Goal: Book appointment/travel/reservation

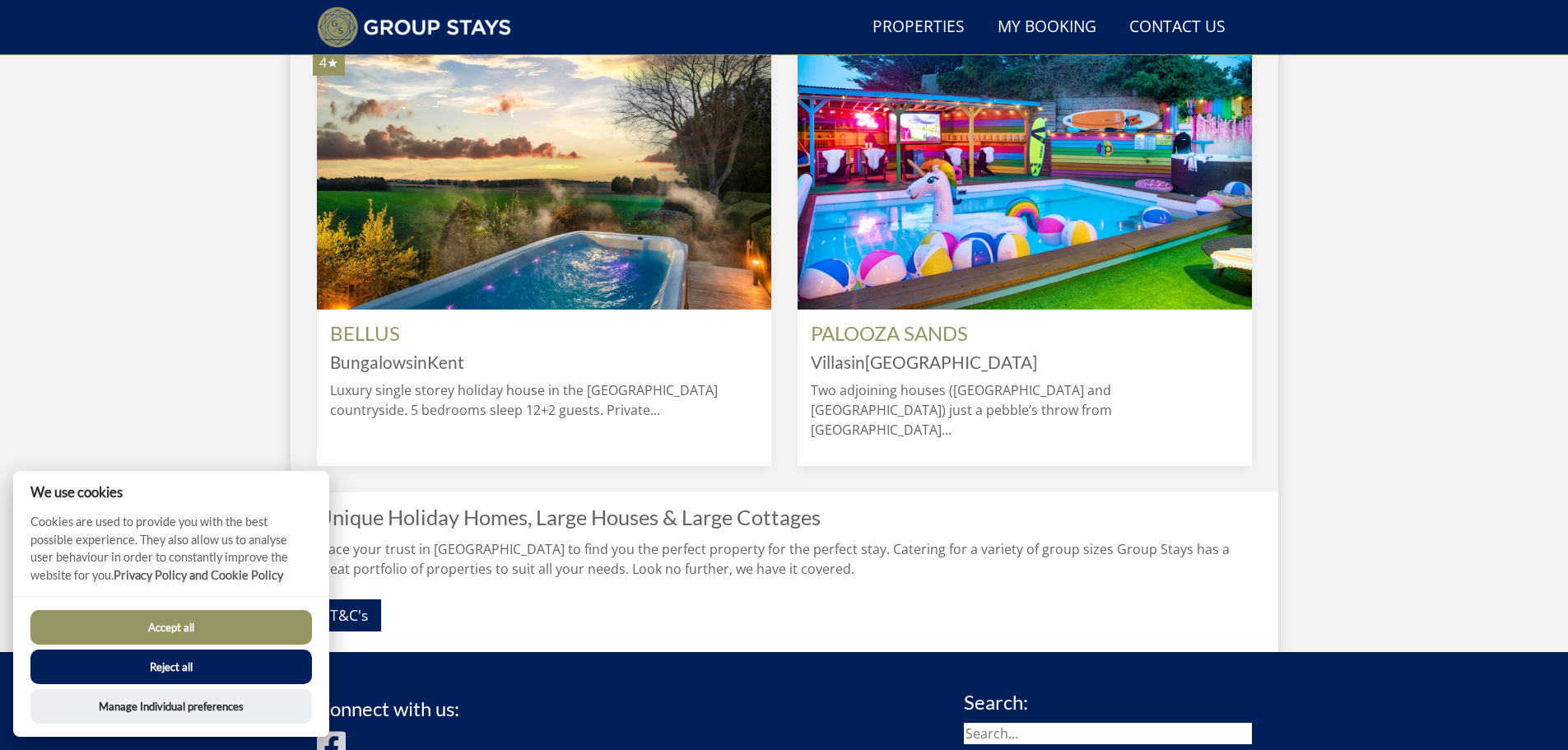
scroll to position [1526, 0]
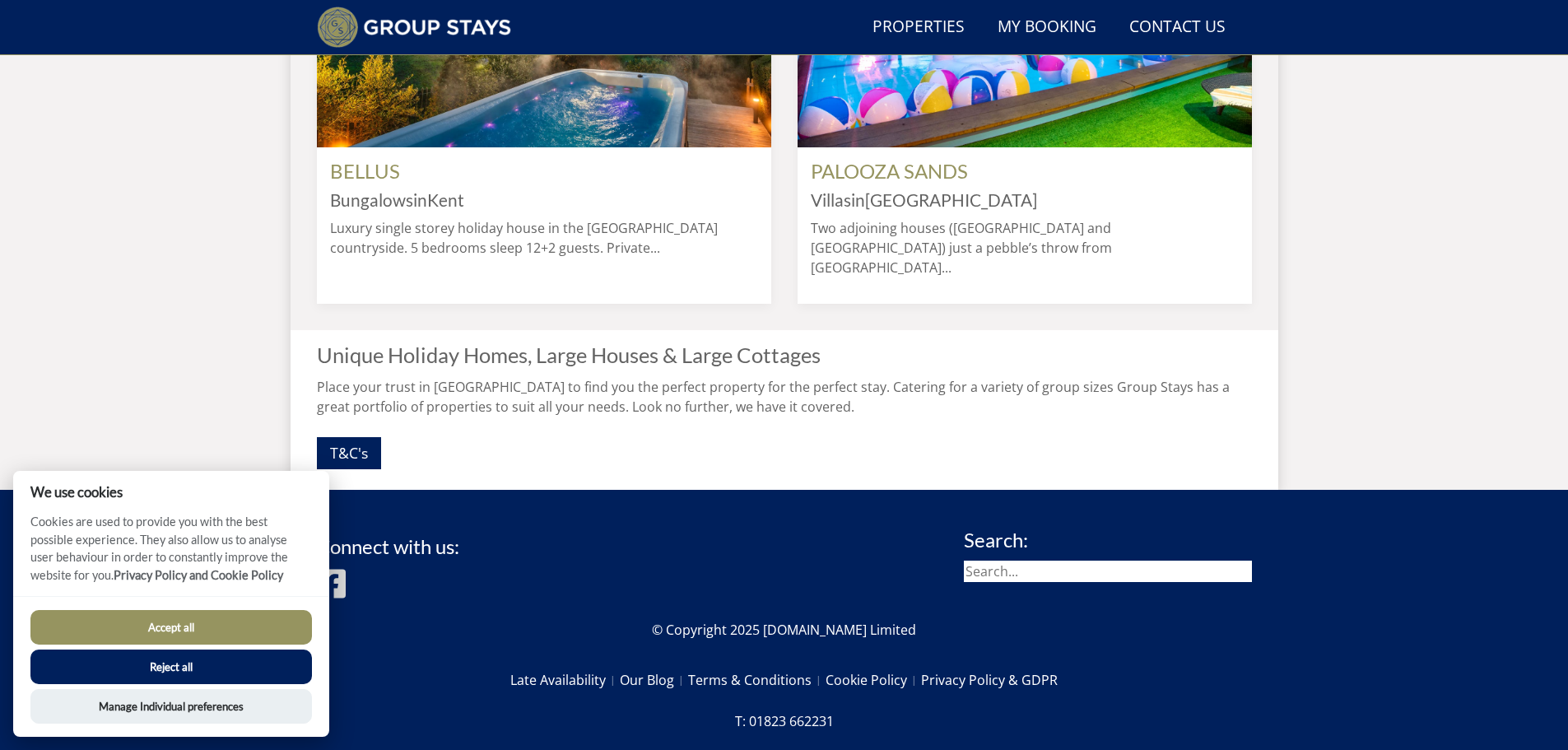
click at [165, 660] on button "Reject all" at bounding box center [171, 667] width 281 height 35
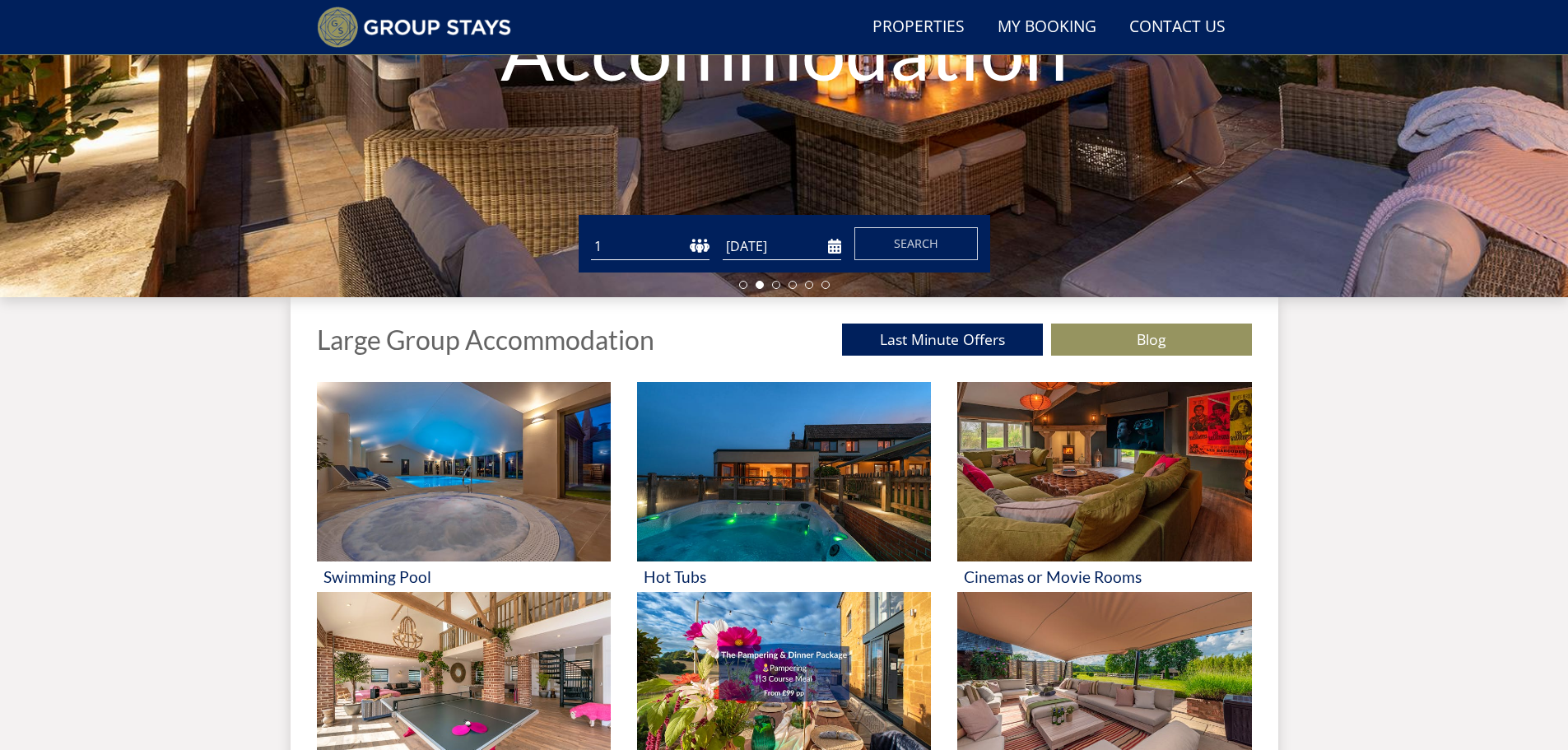
scroll to position [369, 0]
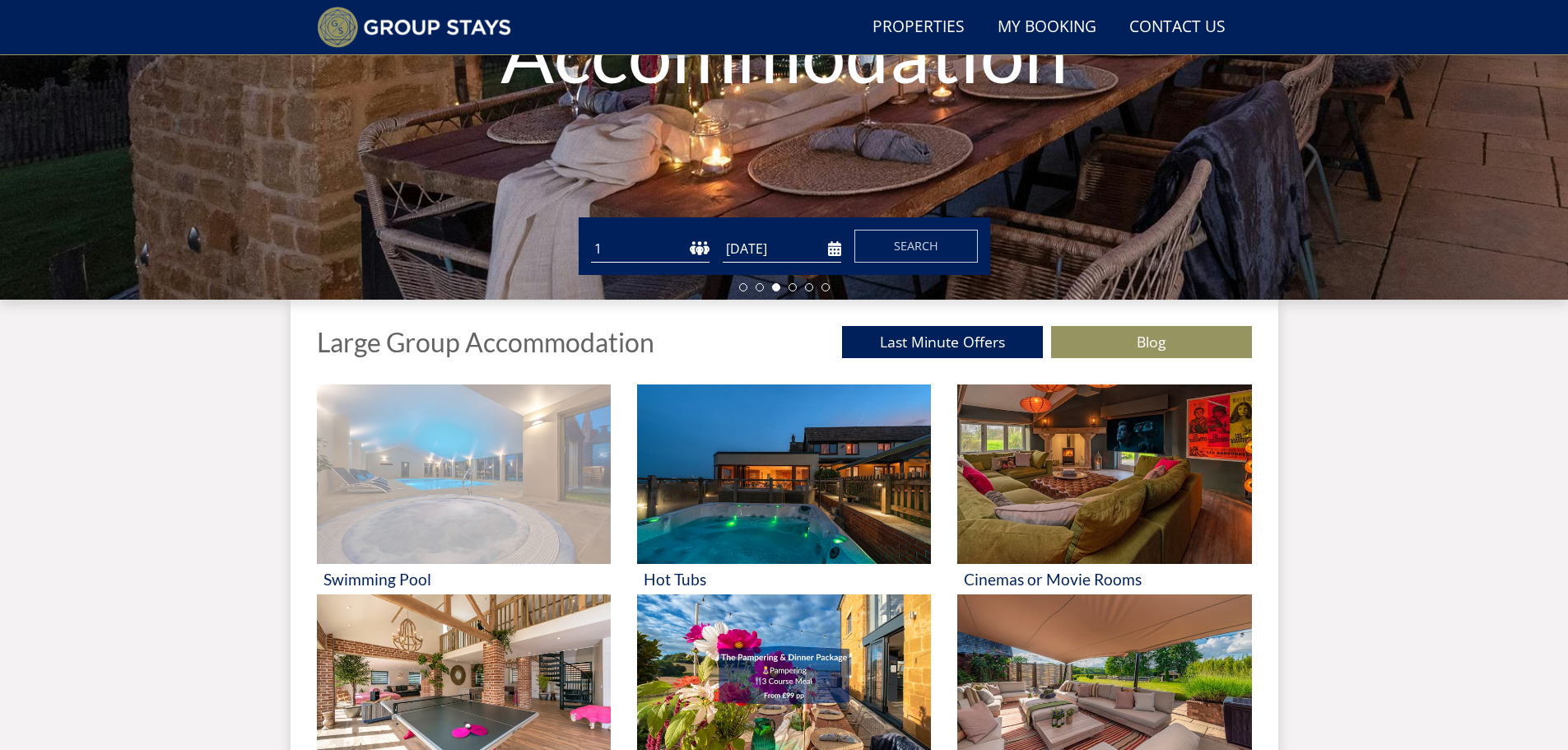
click at [476, 494] on img at bounding box center [464, 473] width 294 height 179
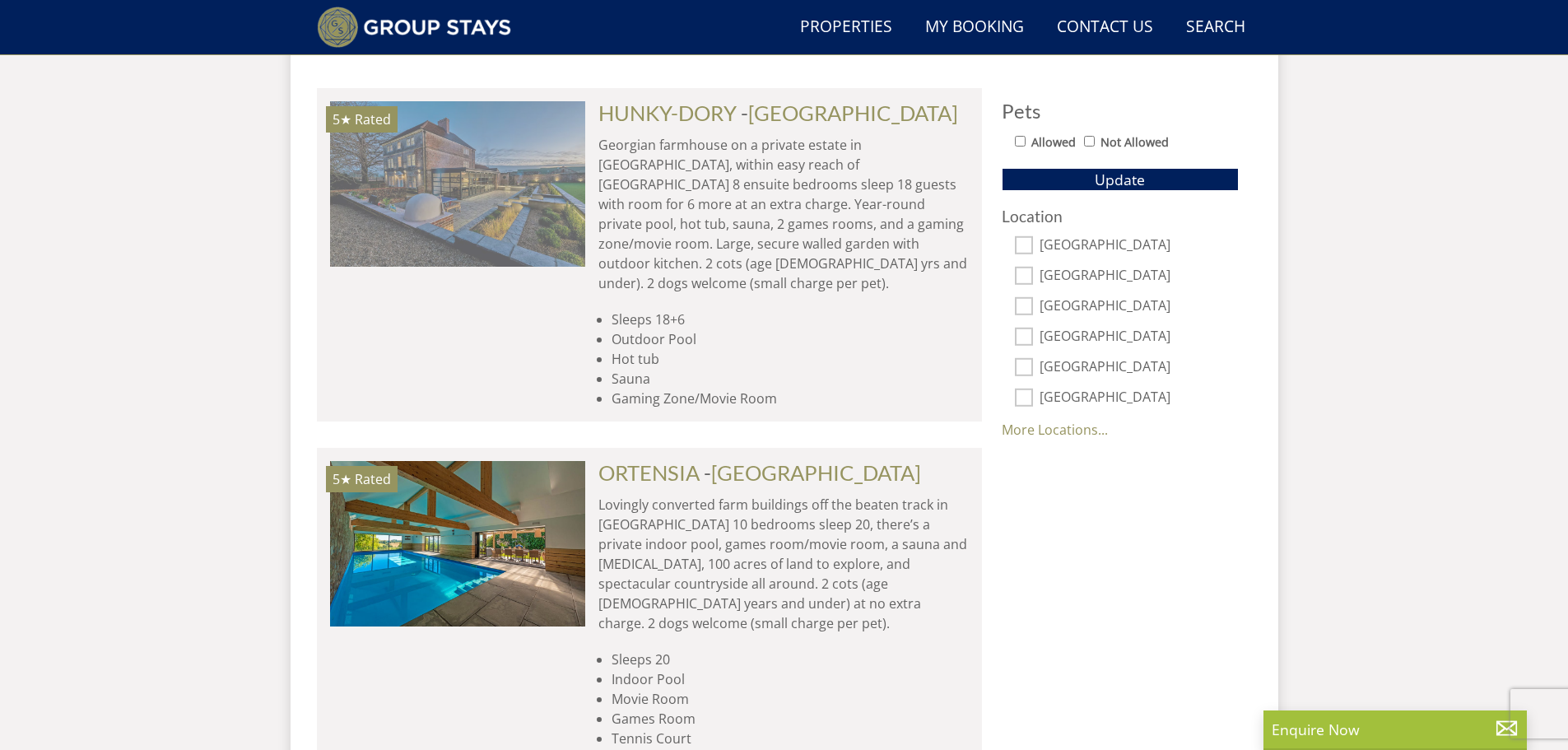
scroll to position [892, 0]
